Goal: Task Accomplishment & Management: Manage account settings

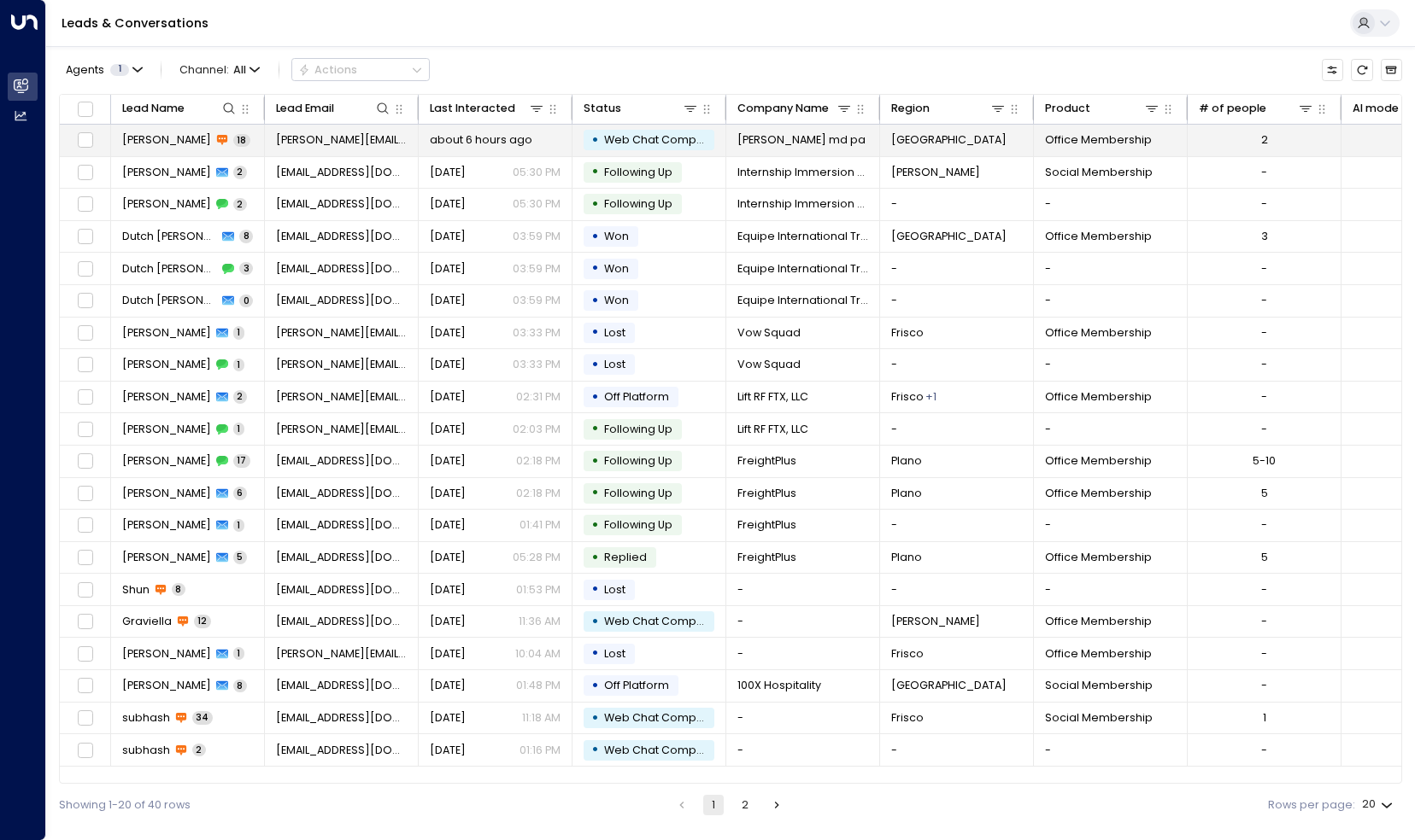
click at [216, 145] on icon at bounding box center [222, 140] width 12 height 12
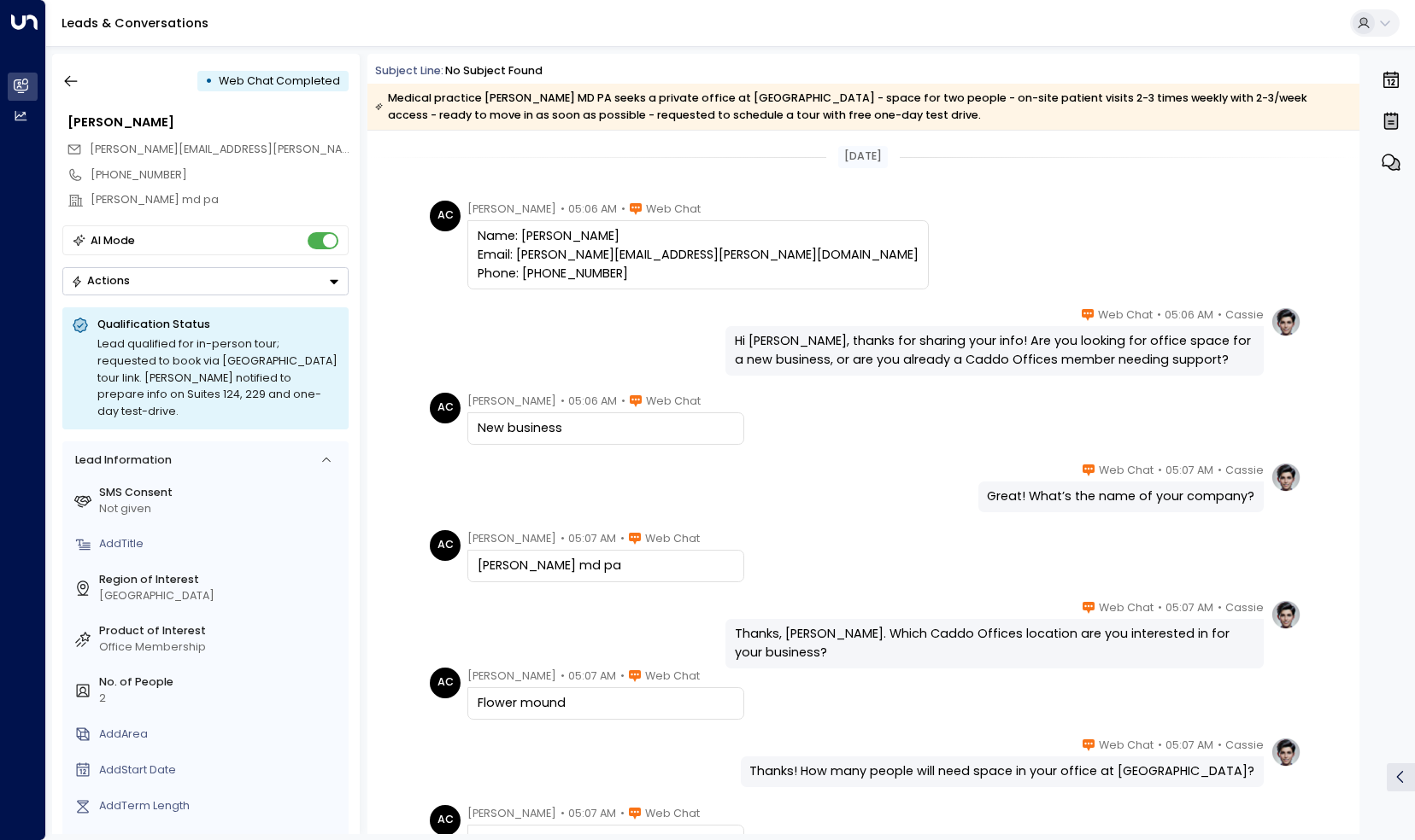
click at [1010, 478] on div "Cassie • 05:07 AM • Web Chat Great! What’s the name of your company?" at bounding box center [1121, 488] width 286 height 52
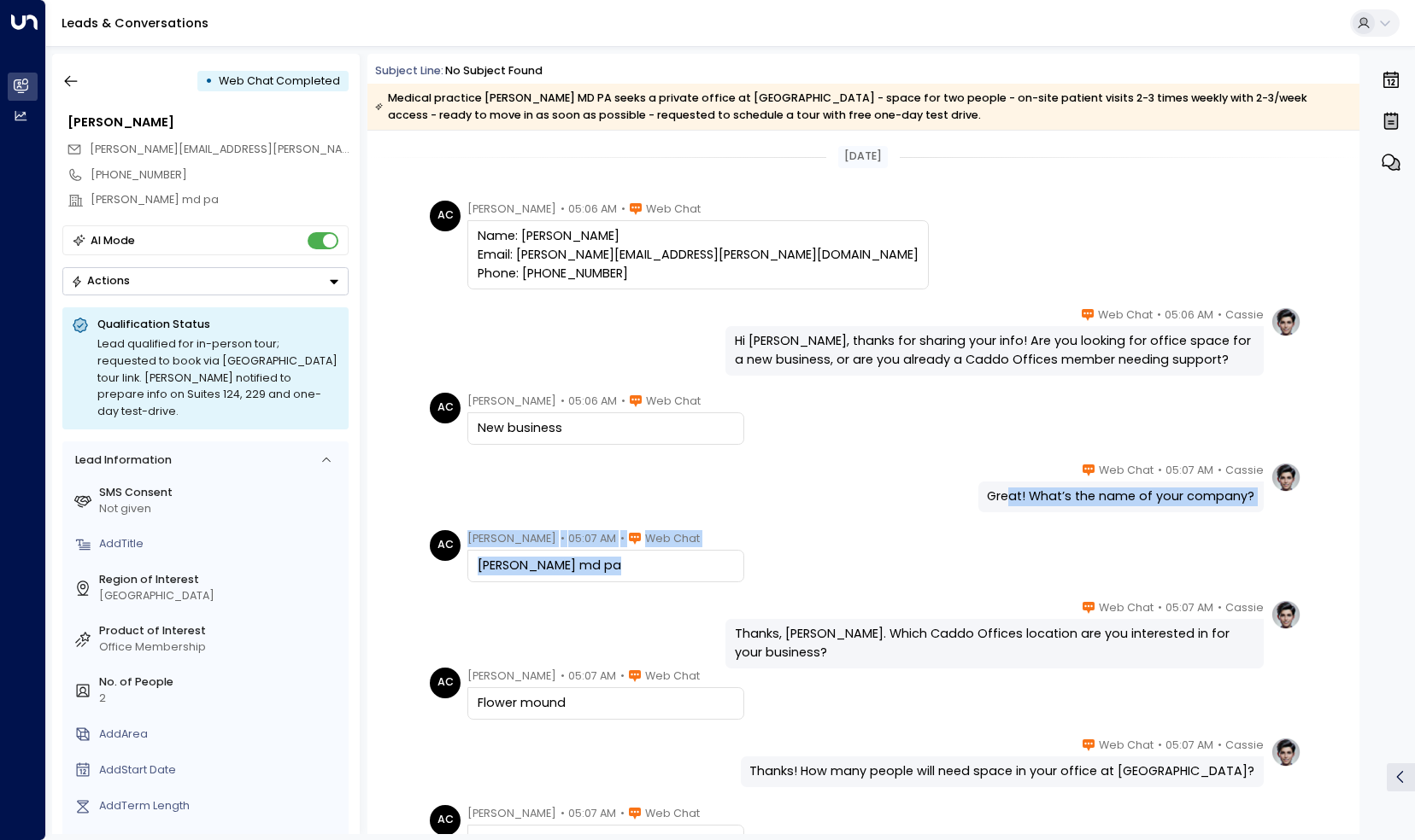
drag, startPoint x: 1010, startPoint y: 478, endPoint x: 893, endPoint y: 546, distance: 135.3
click at [893, 546] on div "AC Adam Carter • 05:07 AM • Web Chat Adam c Carter md pa" at bounding box center [865, 557] width 872 height 53
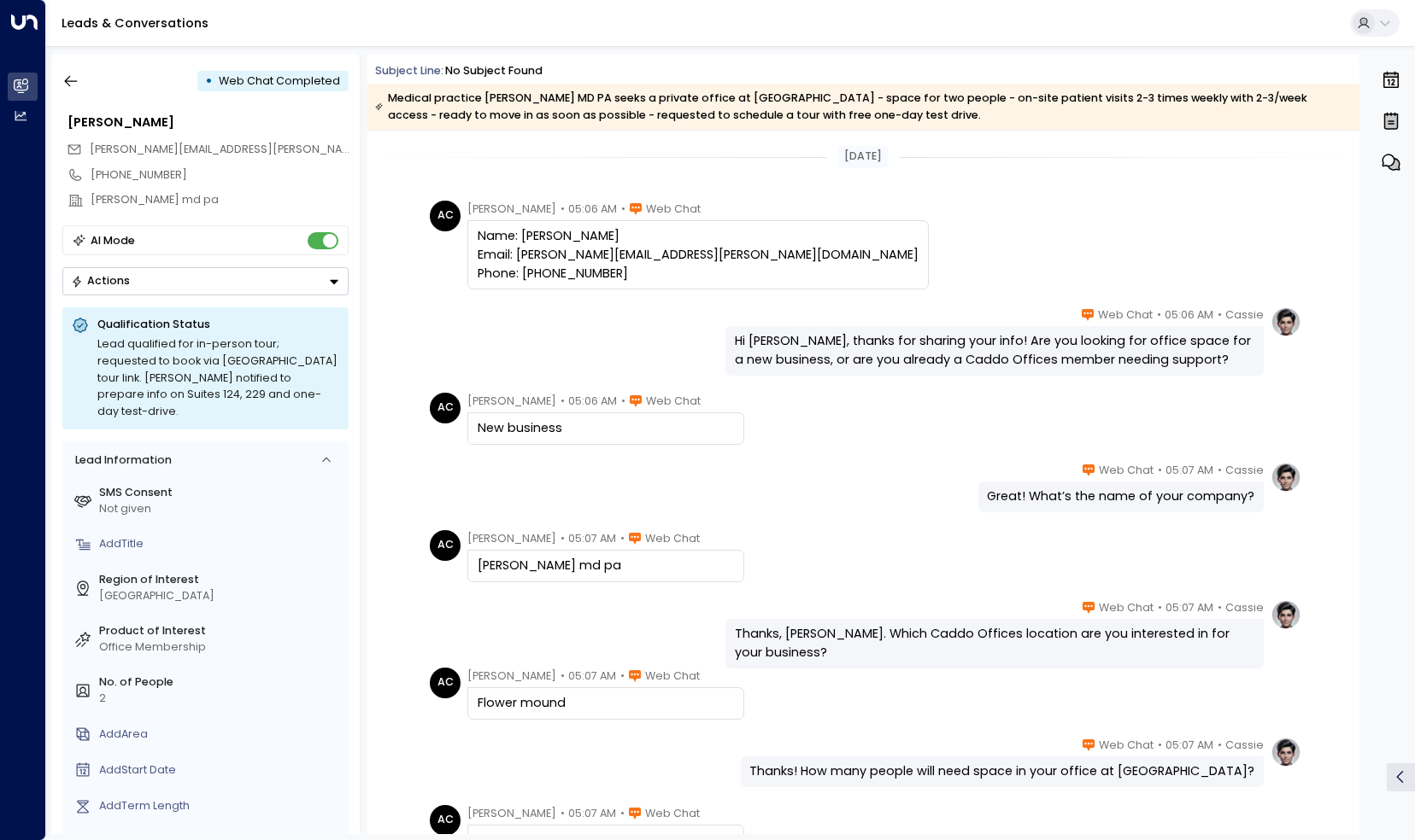
click at [893, 546] on div "AC Adam Carter • 05:07 AM • Web Chat Adam c Carter md pa" at bounding box center [865, 557] width 872 height 53
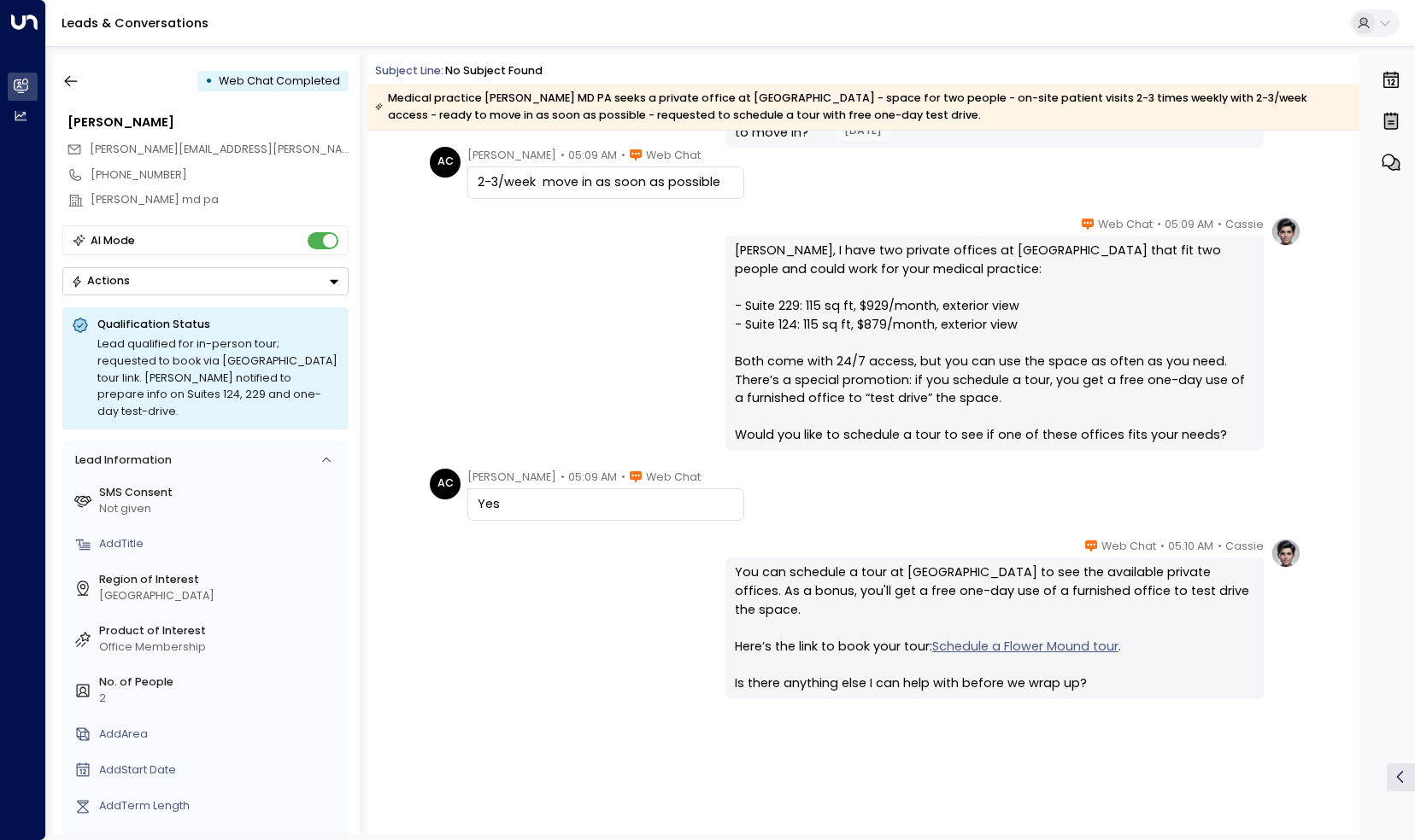
scroll to position [1143, 0]
click at [66, 81] on icon "button" at bounding box center [71, 81] width 13 height 11
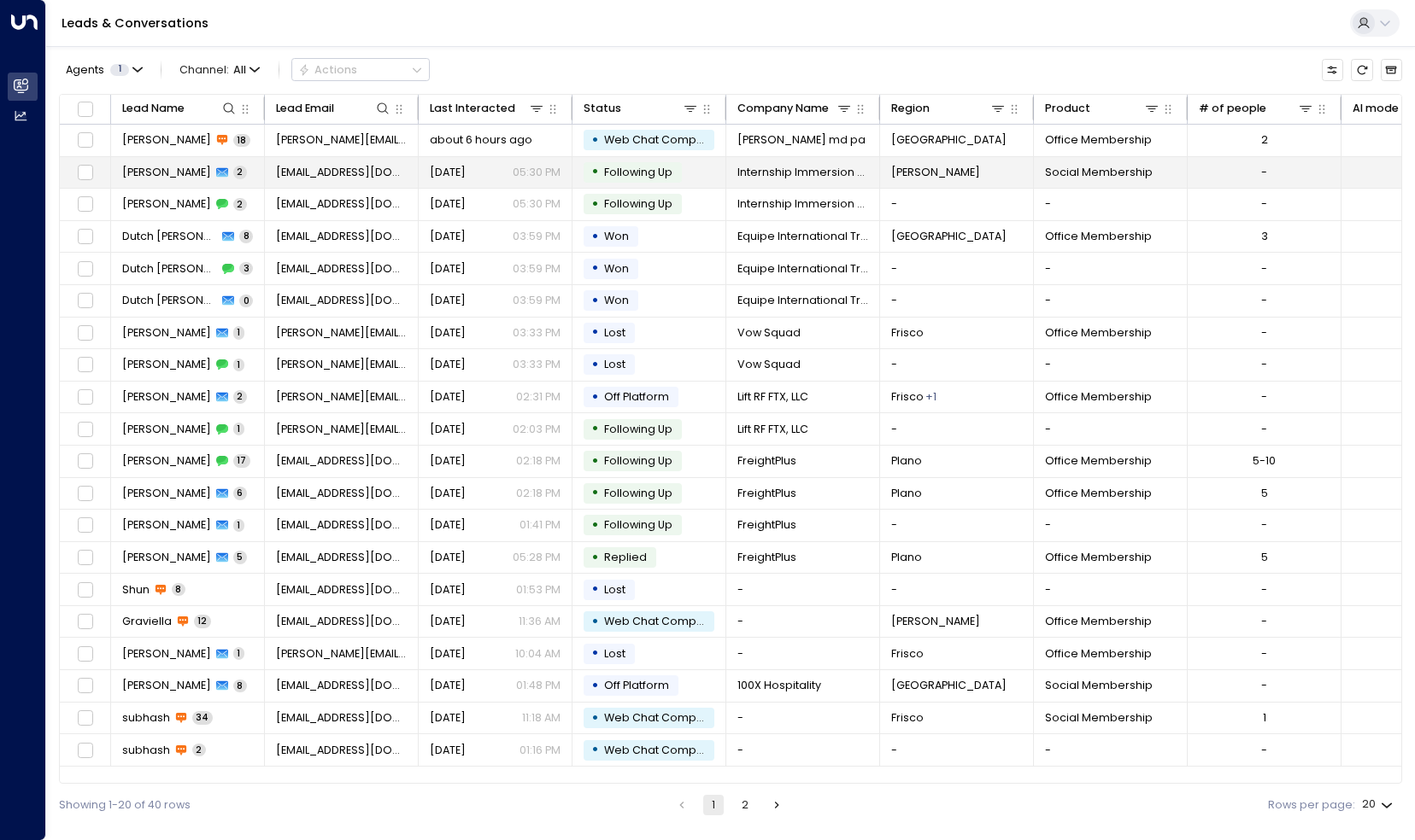
click at [150, 169] on span "[PERSON_NAME]" at bounding box center [166, 172] width 89 height 16
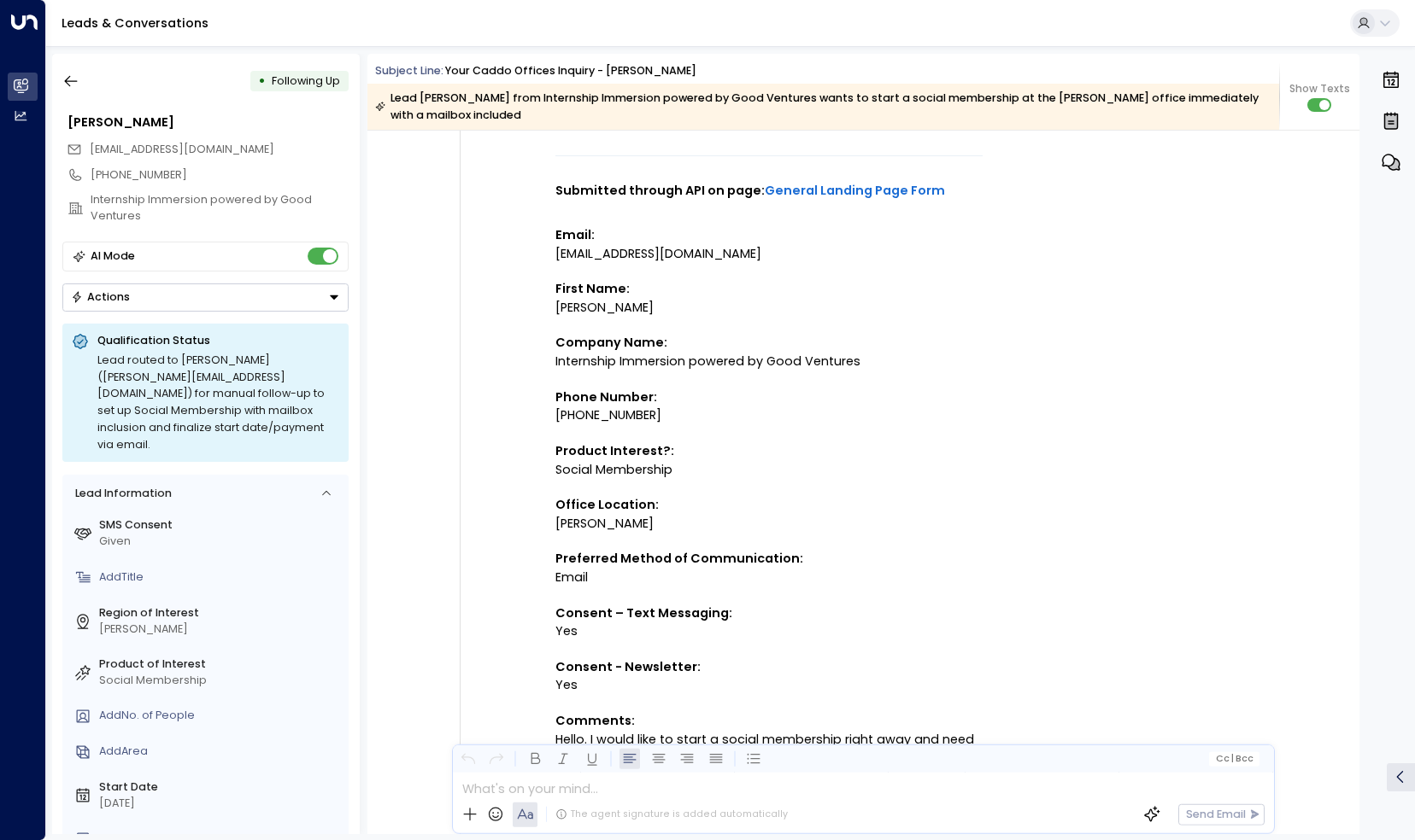
scroll to position [267, 0]
click at [83, 80] on button "button" at bounding box center [71, 82] width 31 height 31
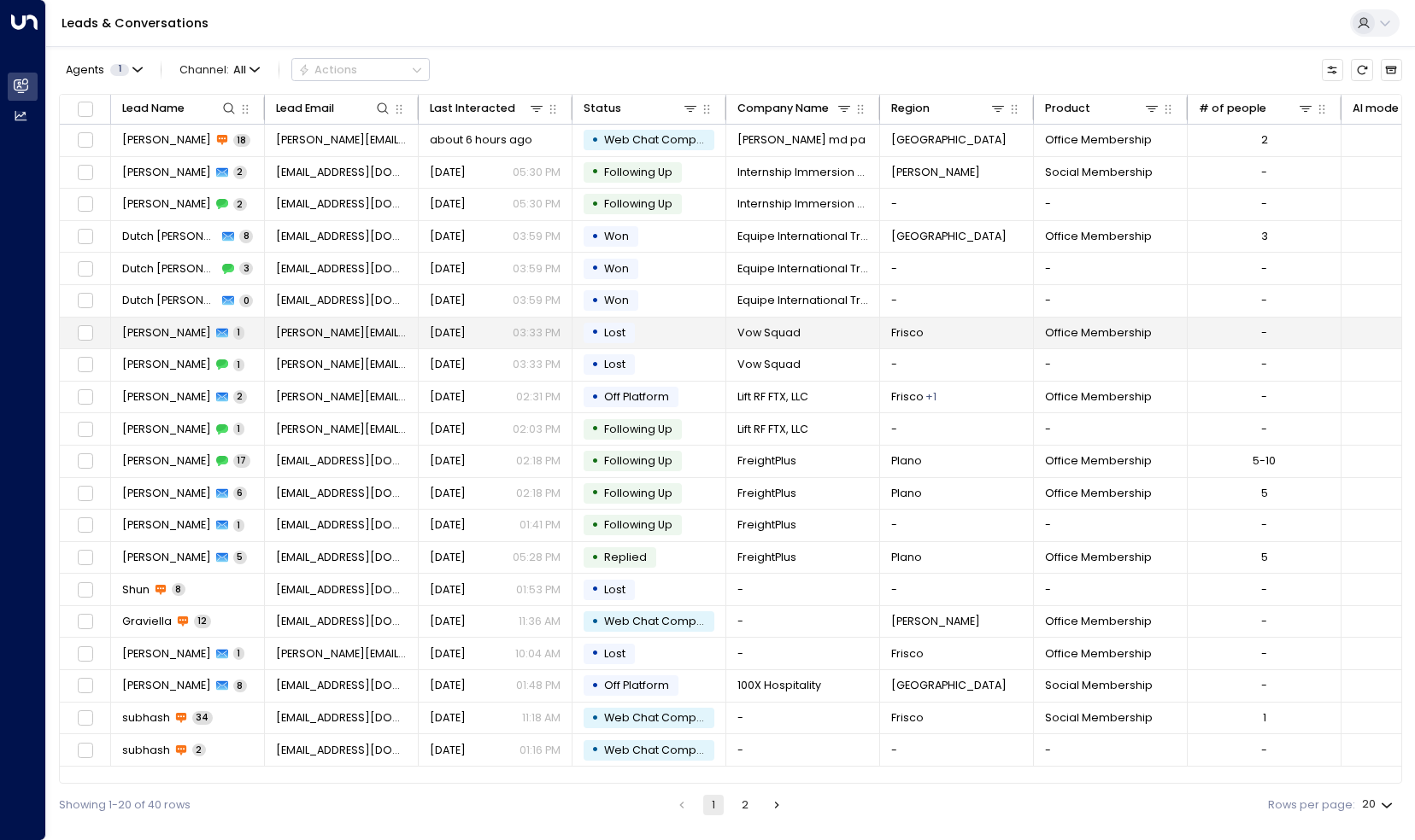
click at [909, 325] on span "Frisco" at bounding box center [907, 333] width 32 height 16
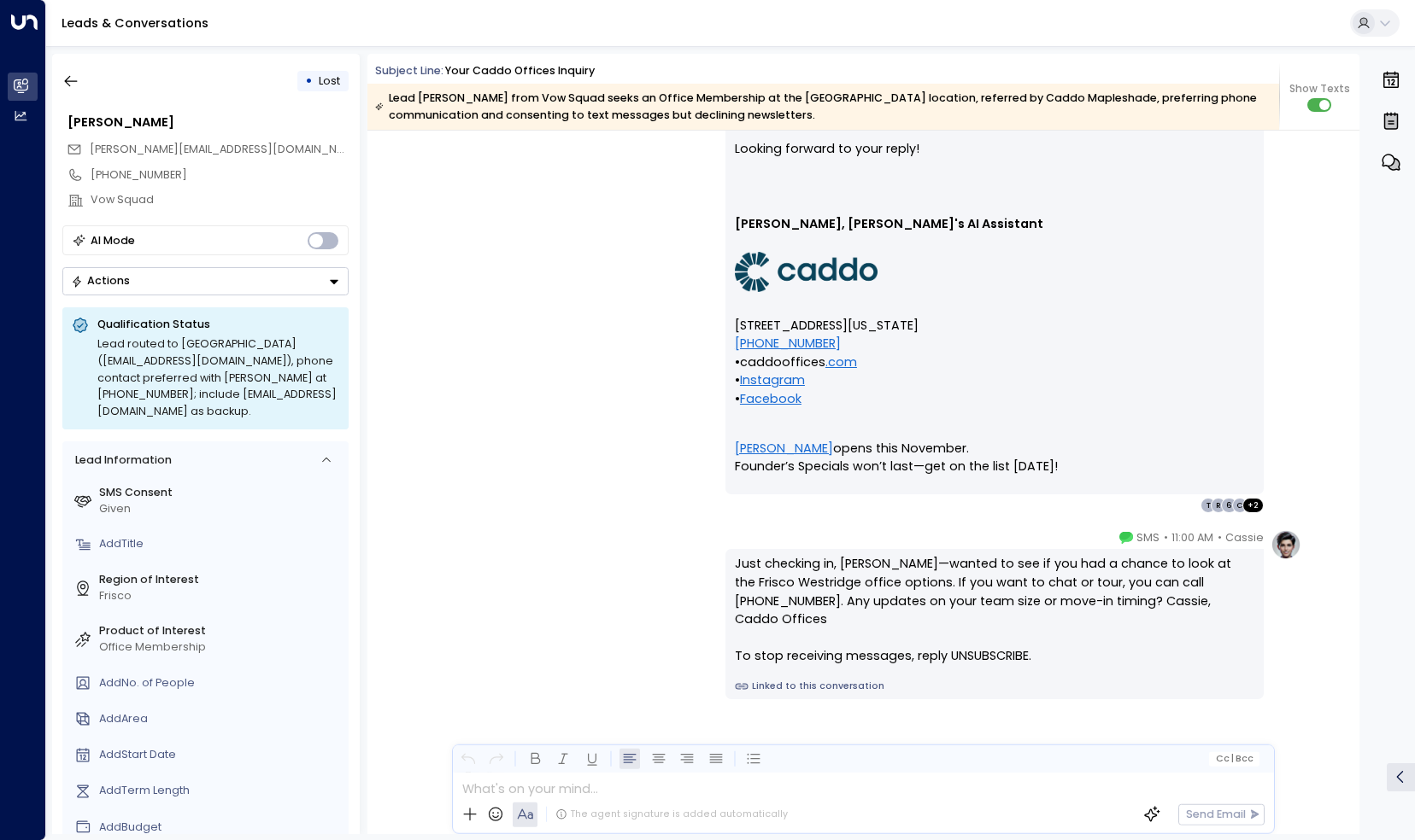
click at [199, 268] on button "Actions" at bounding box center [205, 281] width 286 height 28
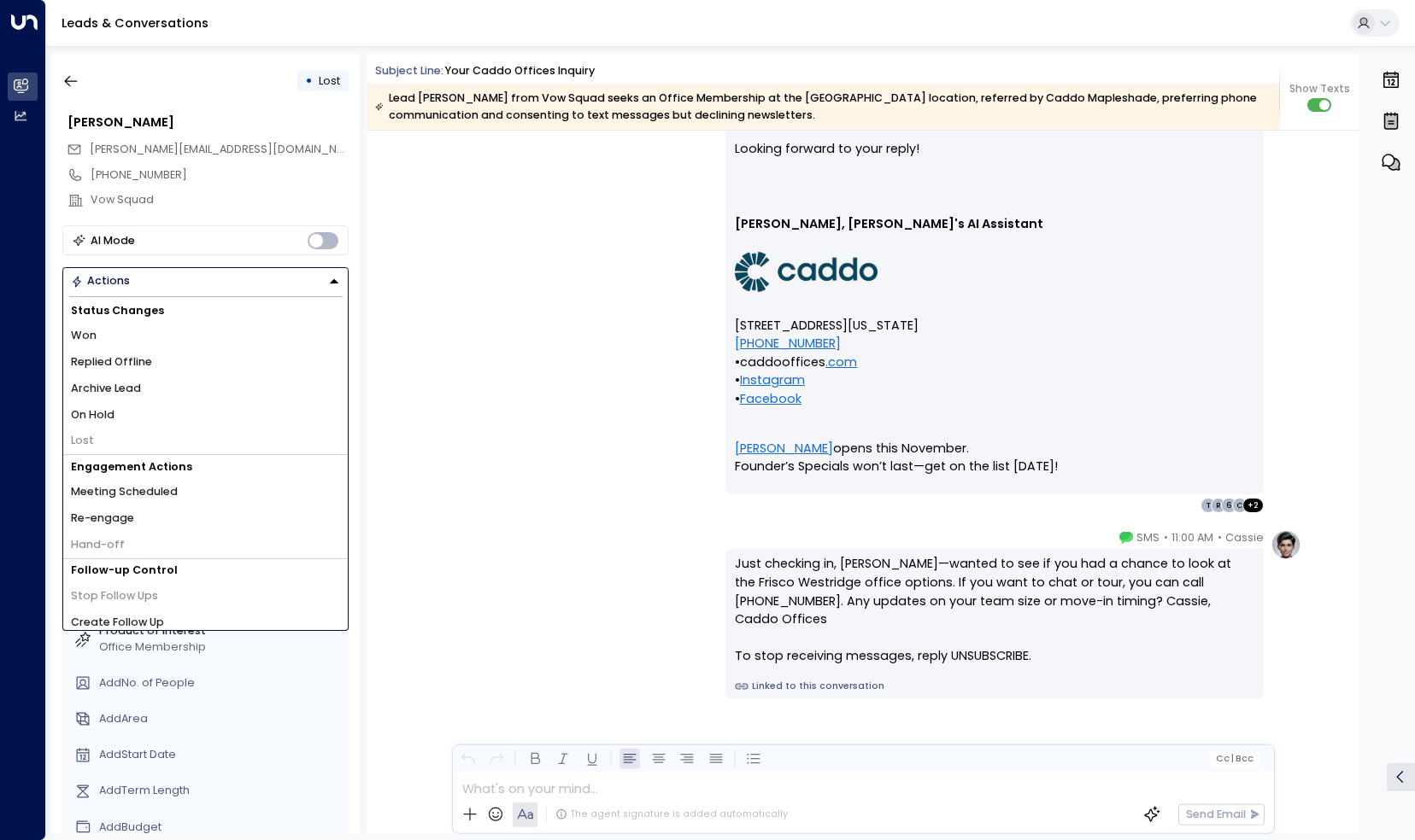
click at [197, 328] on li "Won" at bounding box center [205, 336] width 284 height 26
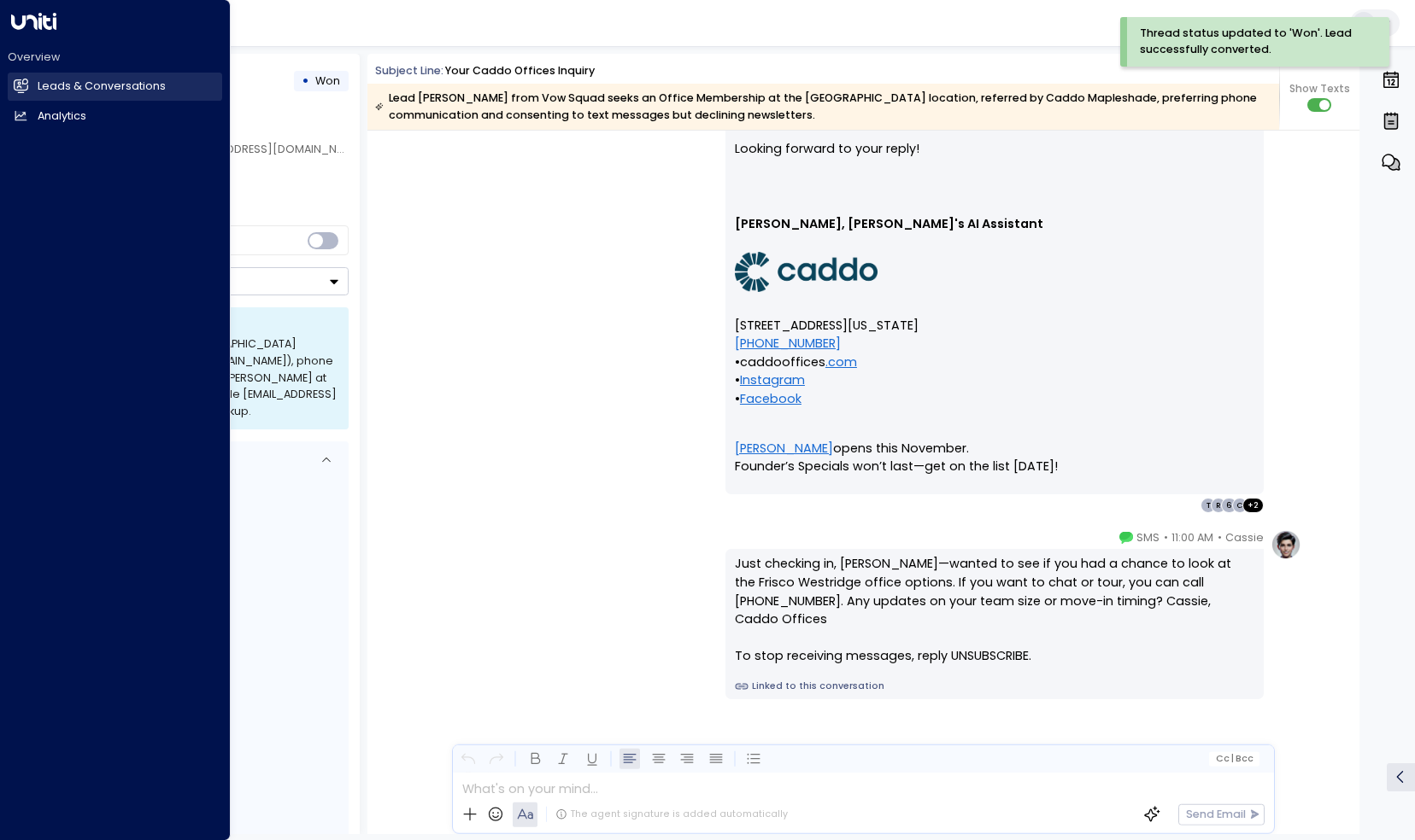
click at [46, 82] on h2 "Leads & Conversations" at bounding box center [102, 87] width 129 height 17
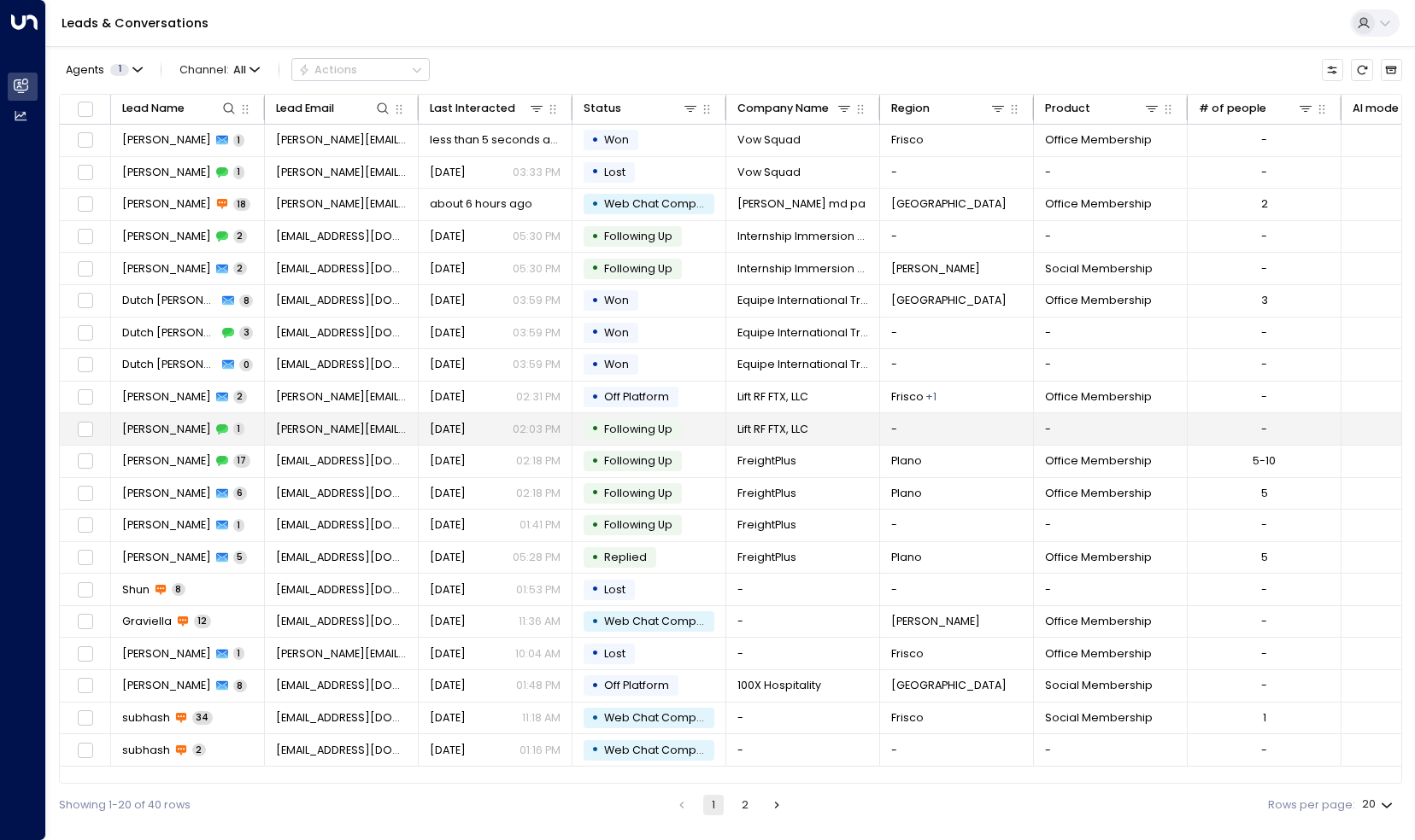
click at [334, 421] on span "[PERSON_NAME][EMAIL_ADDRESS][DOMAIN_NAME]" at bounding box center [341, 429] width 131 height 16
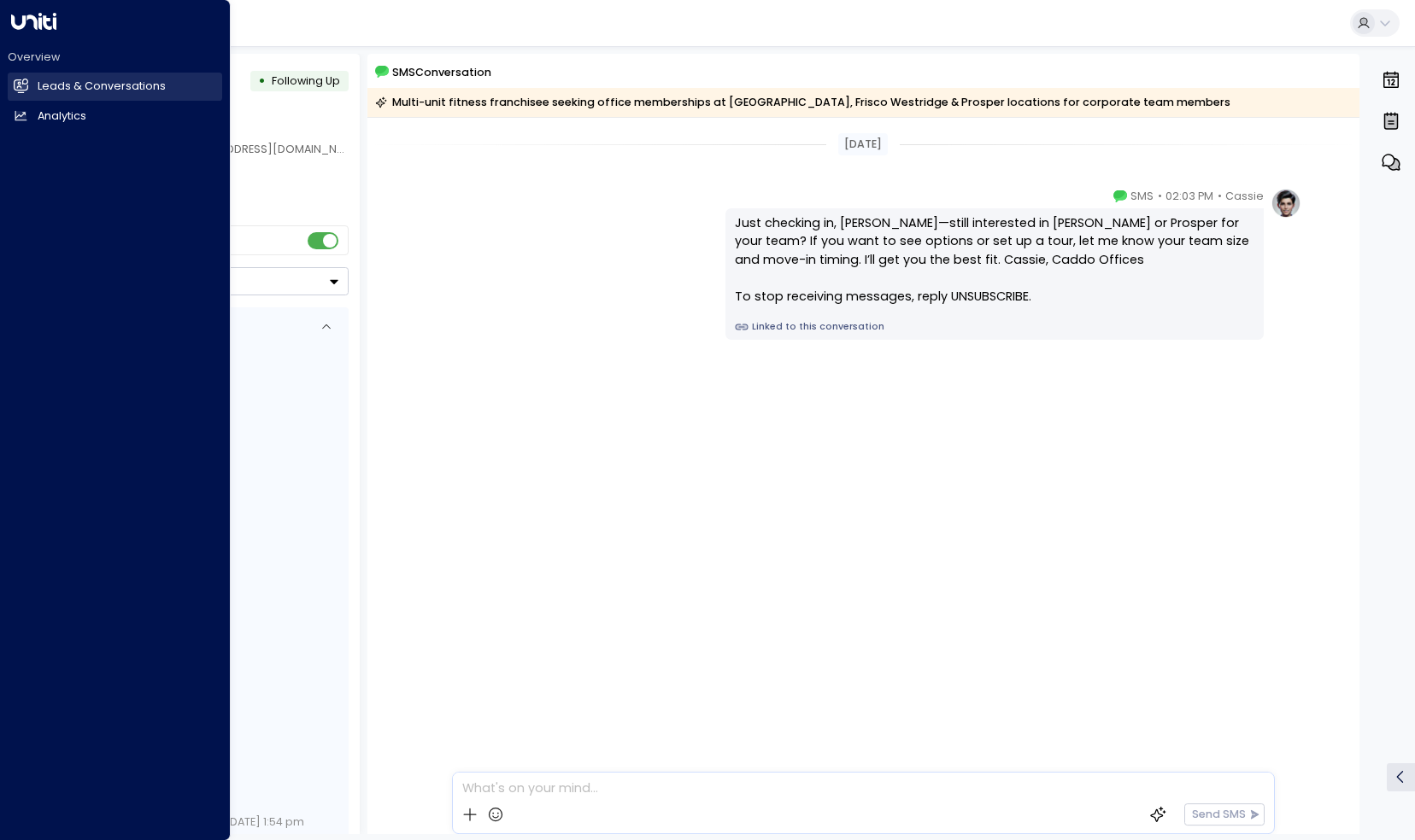
click at [37, 89] on link "Leads & Conversations Leads & Conversations" at bounding box center [115, 87] width 214 height 28
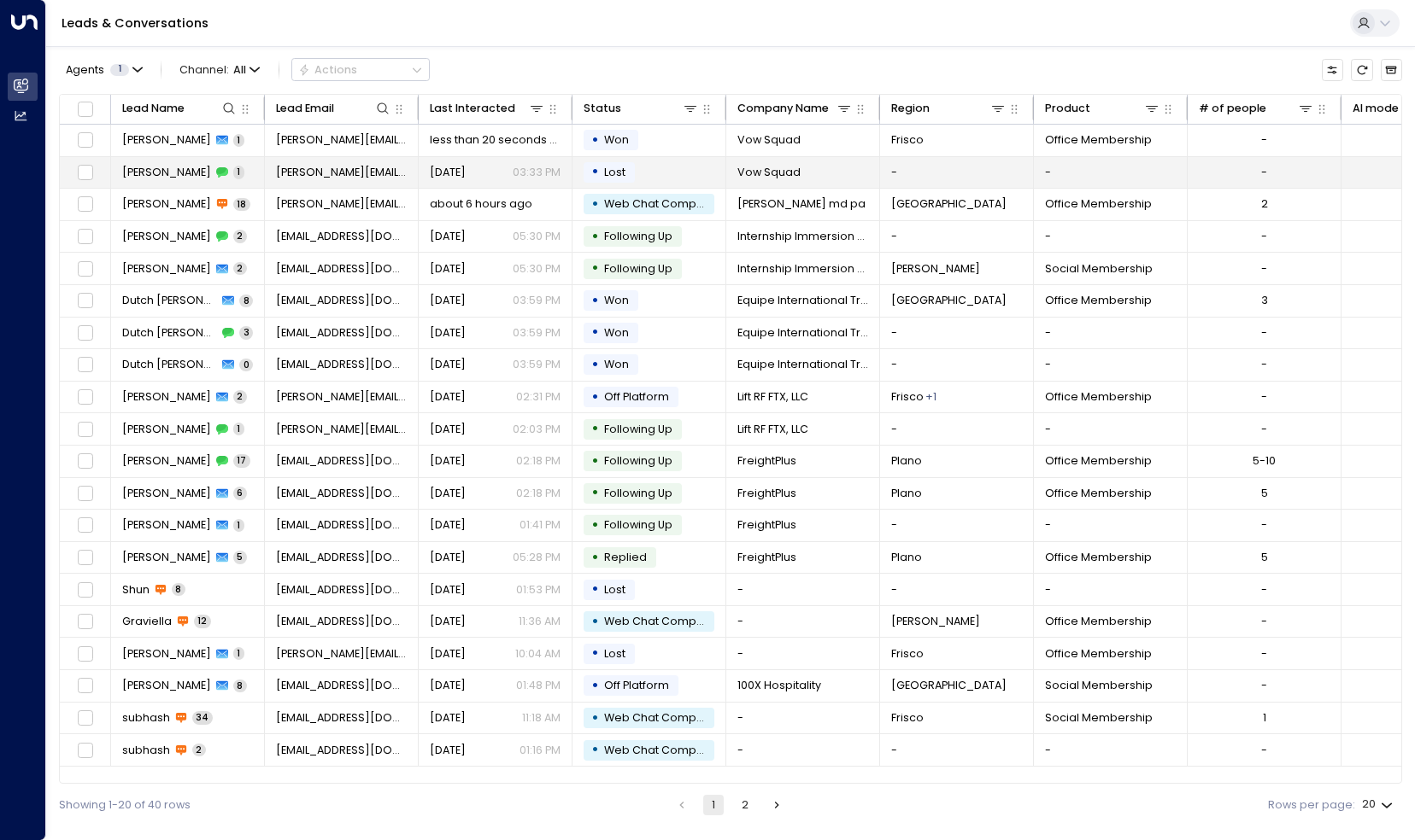
click at [168, 164] on span "[PERSON_NAME]" at bounding box center [166, 172] width 89 height 16
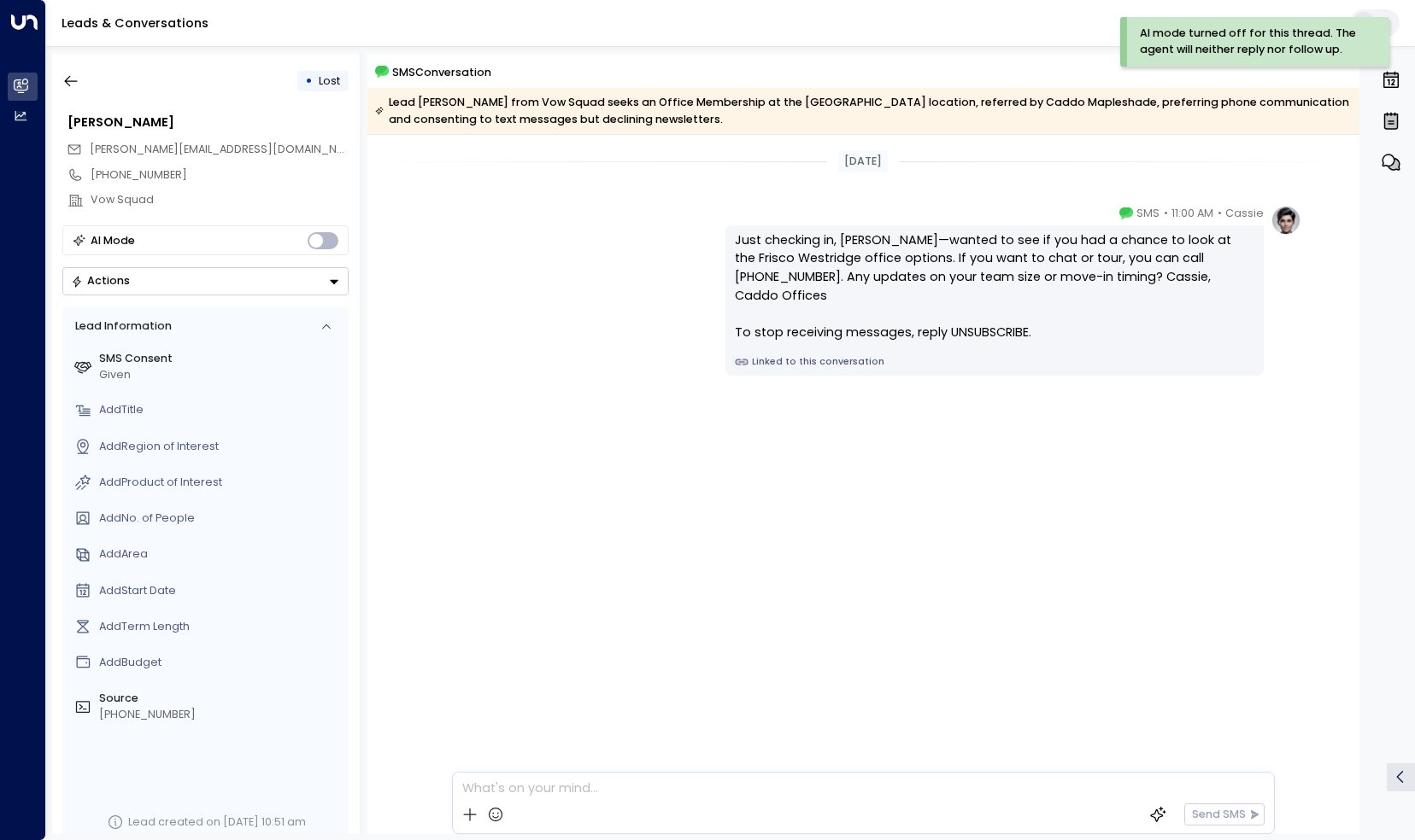
click at [221, 296] on div "• Lost Terrance Watson terrance@yourvowsquad.com +14694040941 Vow Squad AI Mode…" at bounding box center [206, 444] width 308 height 781
click at [222, 284] on button "Actions" at bounding box center [205, 281] width 286 height 28
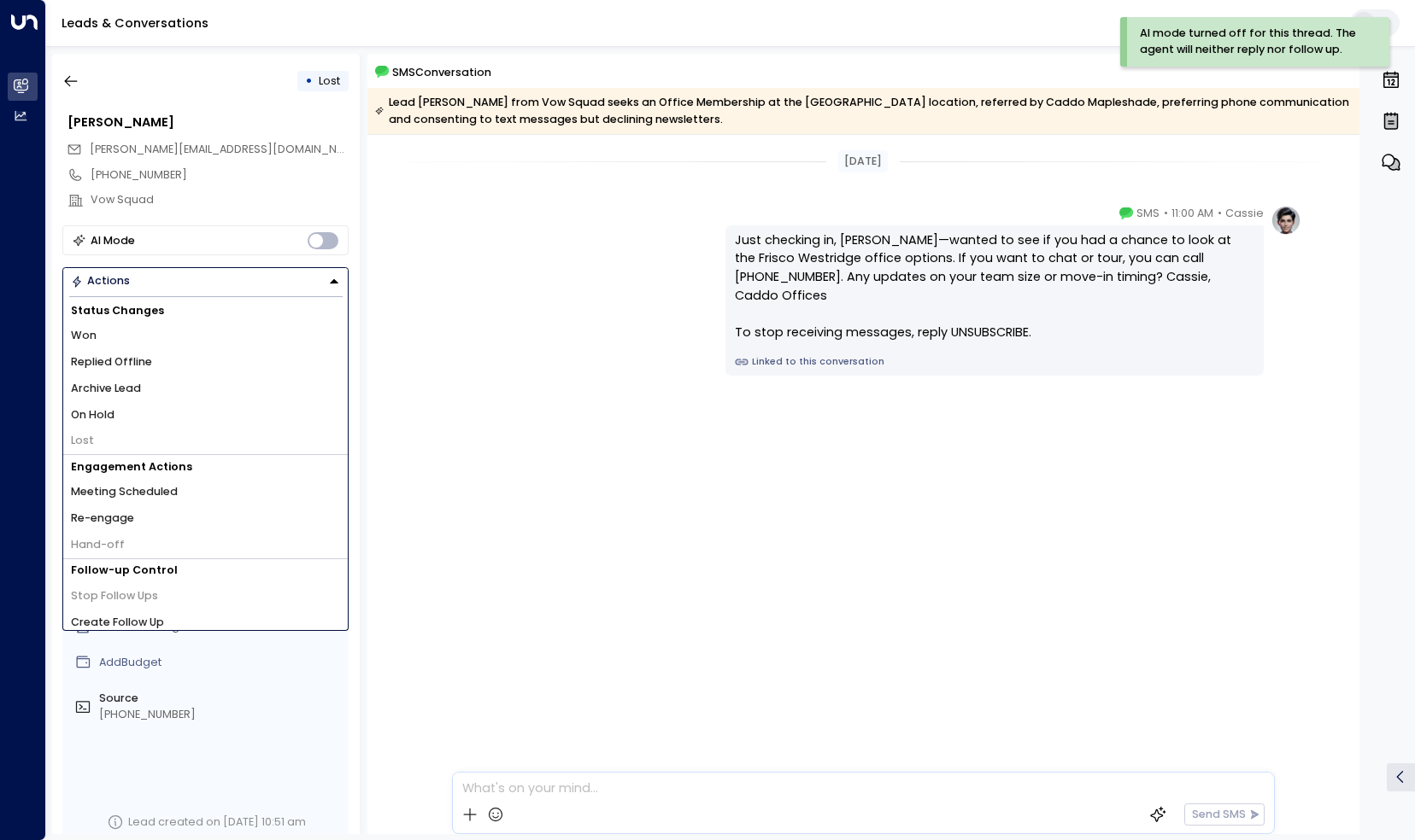
click at [157, 323] on li "Won" at bounding box center [205, 336] width 284 height 26
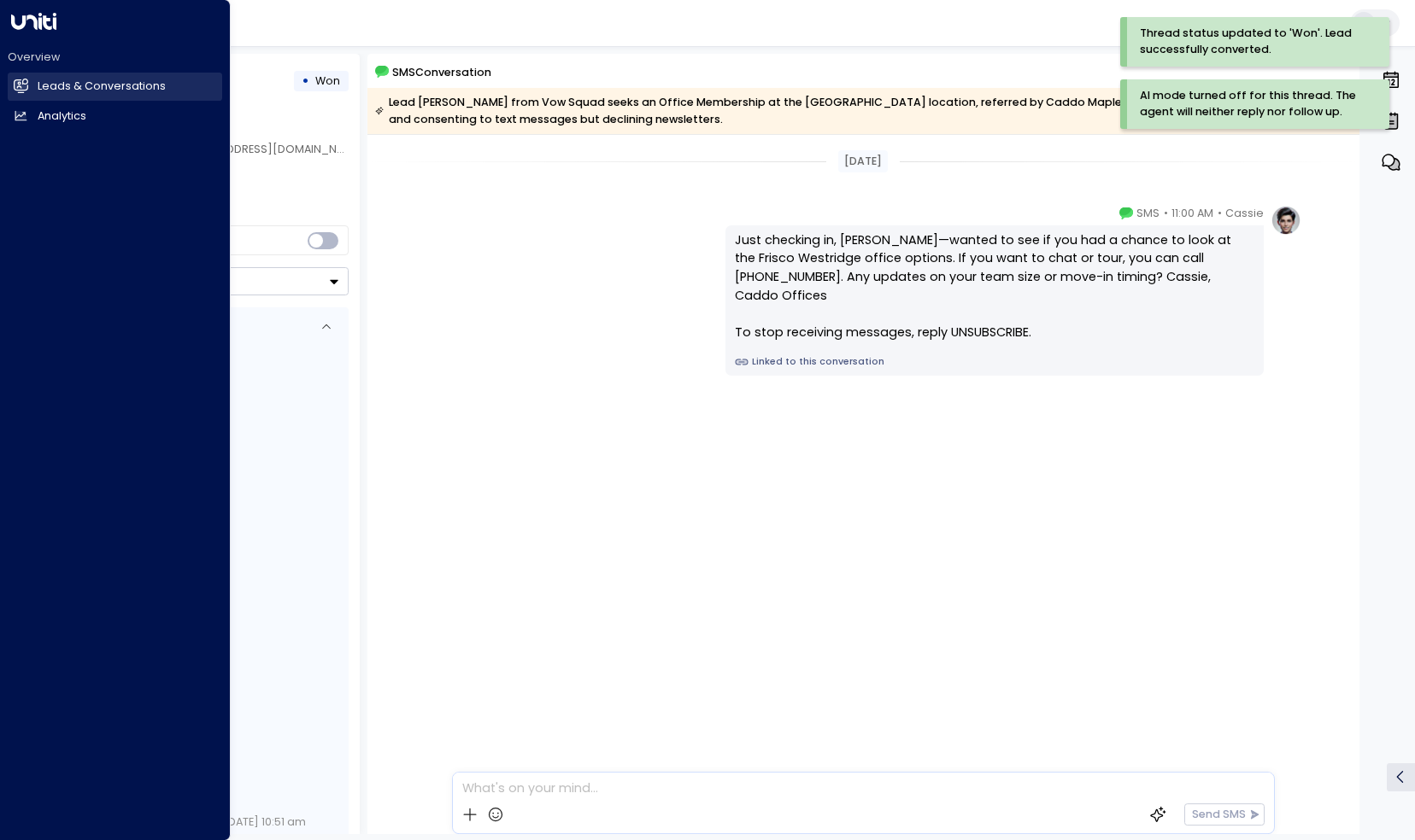
click at [50, 80] on h2 "Leads & Conversations" at bounding box center [102, 87] width 129 height 17
